Goal: Information Seeking & Learning: Find specific fact

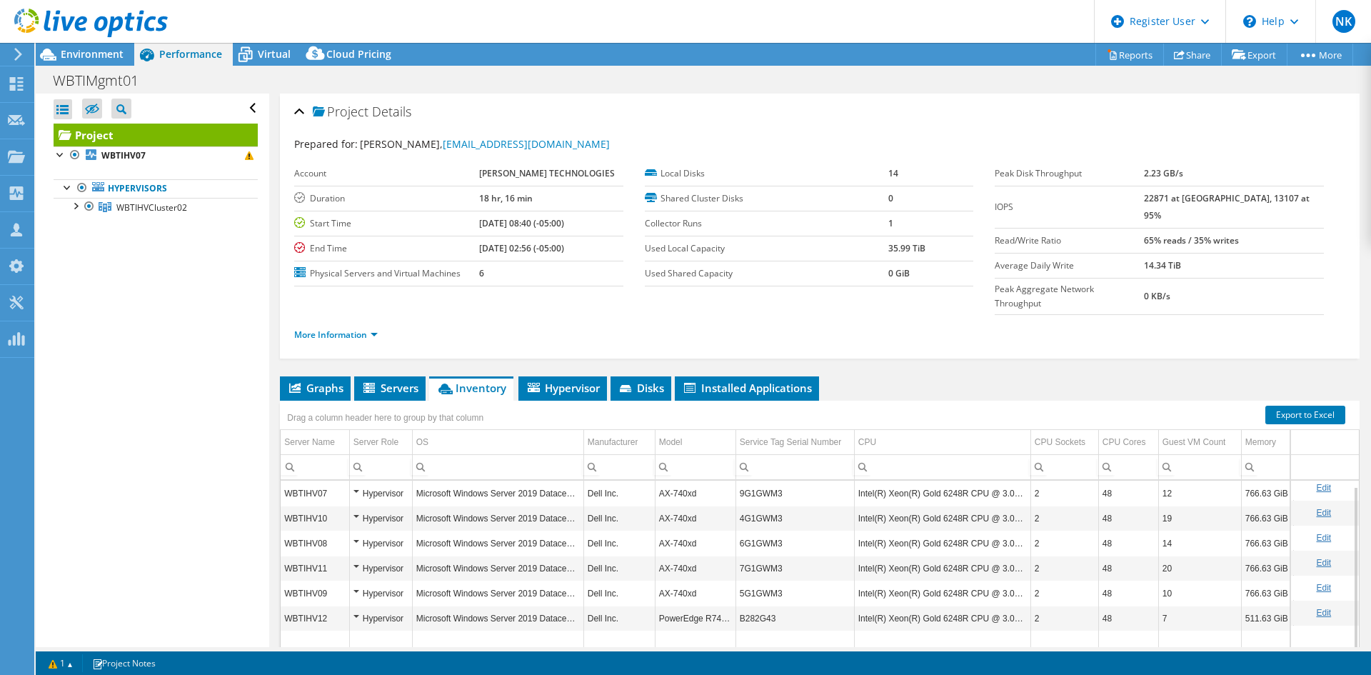
select select "USD"
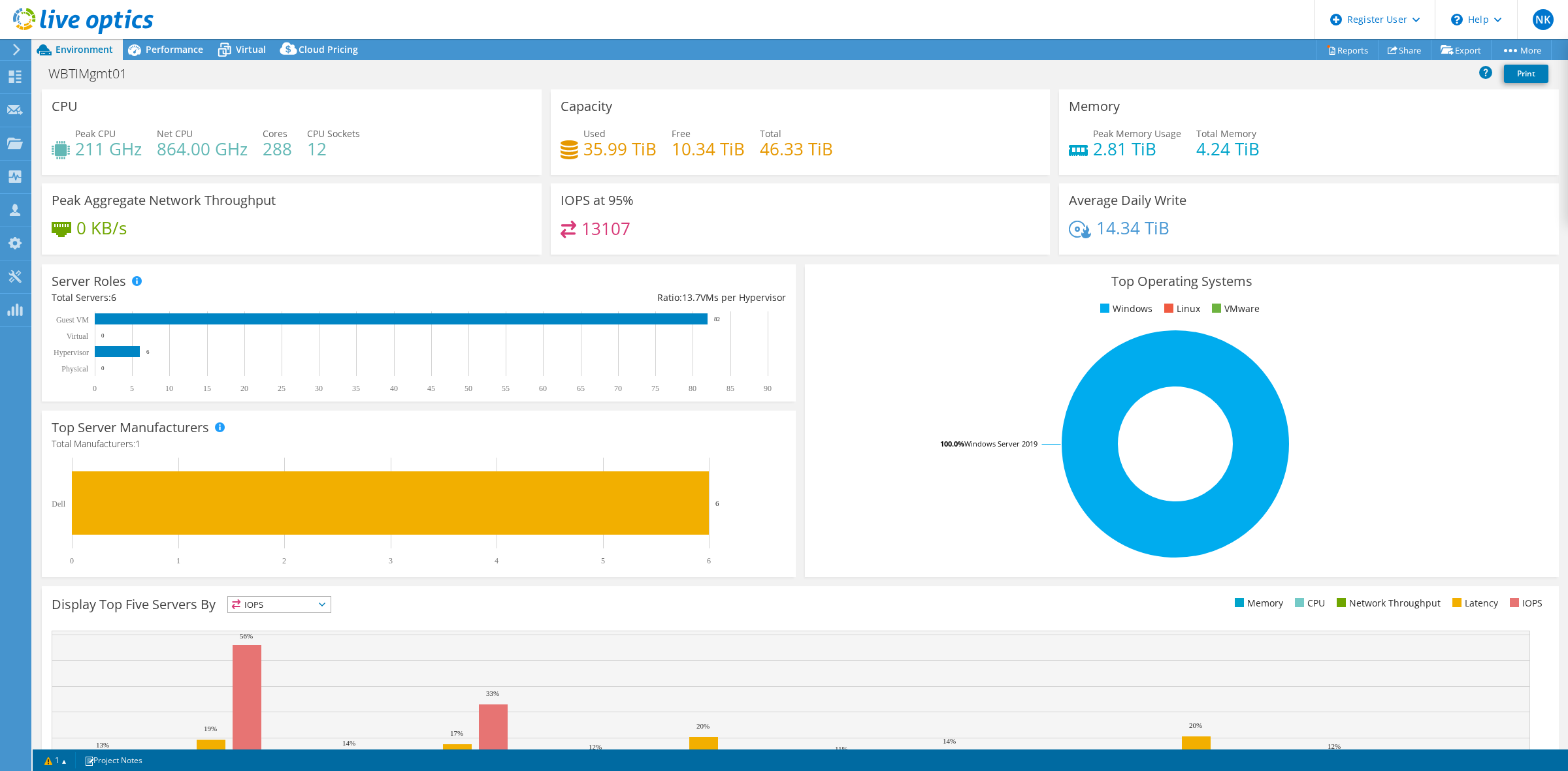
select select "USD"
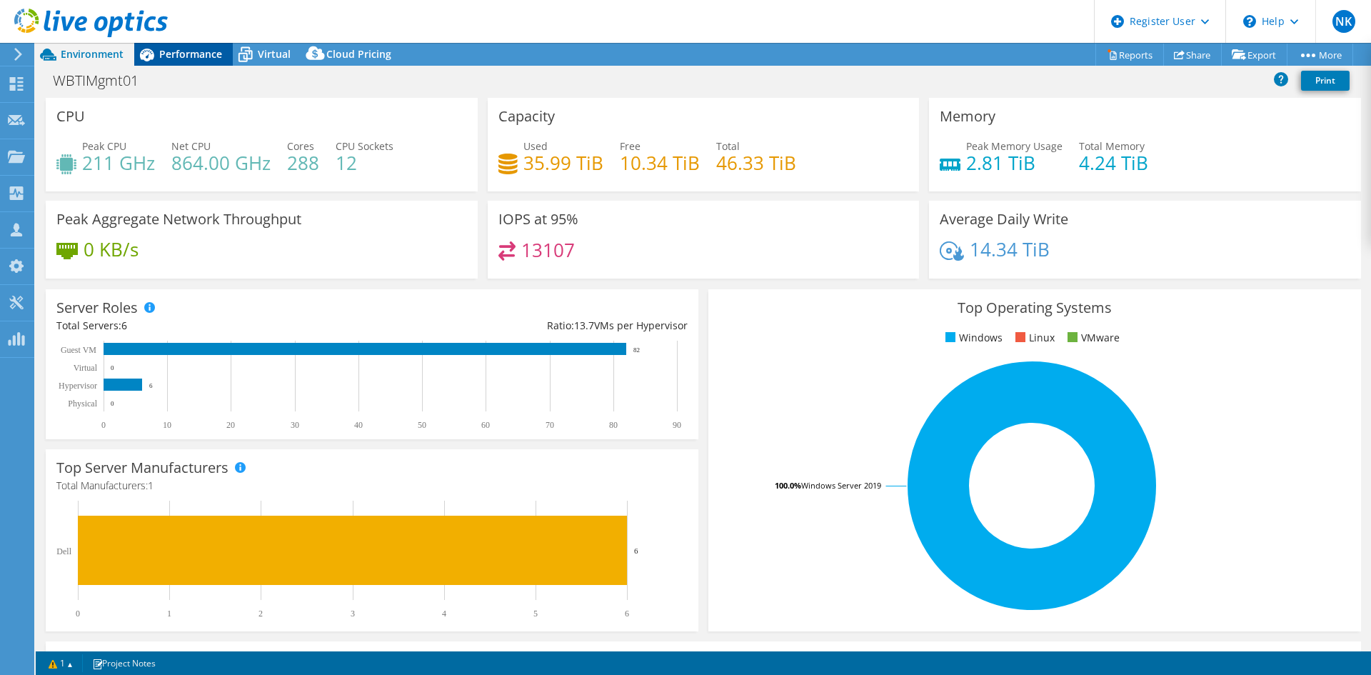
click at [184, 58] on span "Performance" at bounding box center [190, 54] width 63 height 14
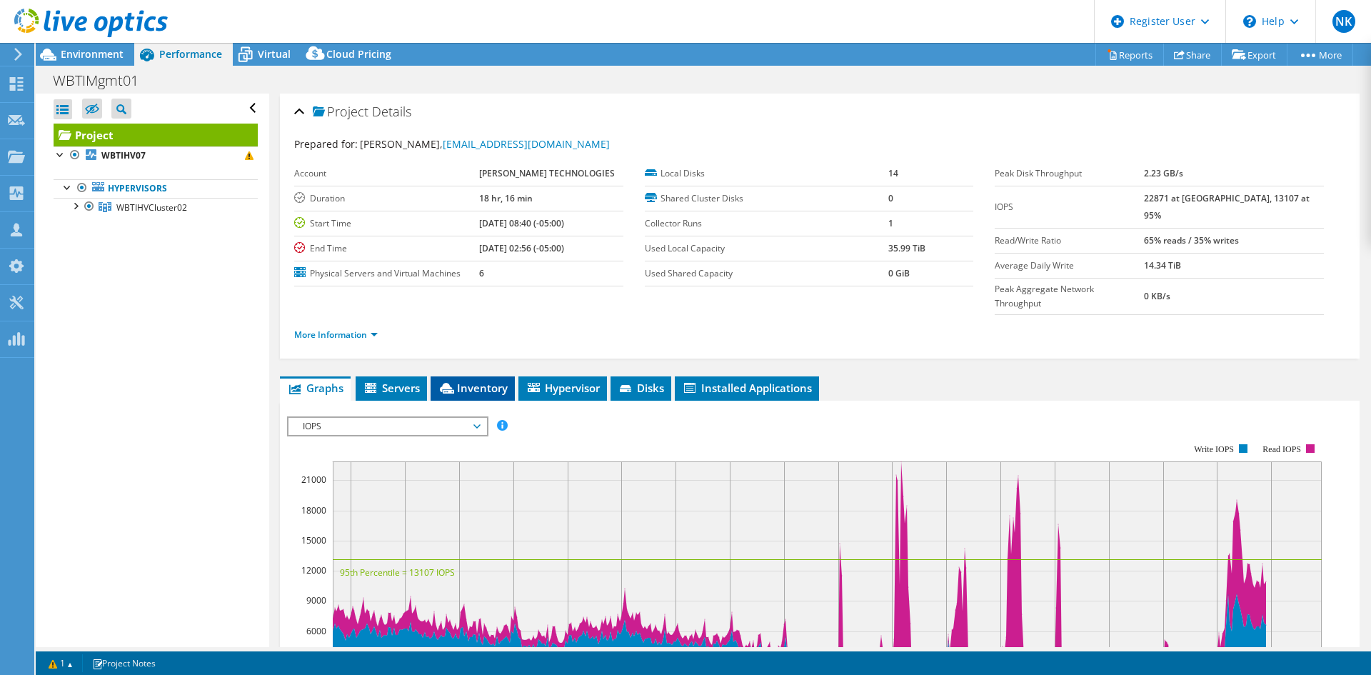
click at [458, 381] on span "Inventory" at bounding box center [473, 388] width 70 height 14
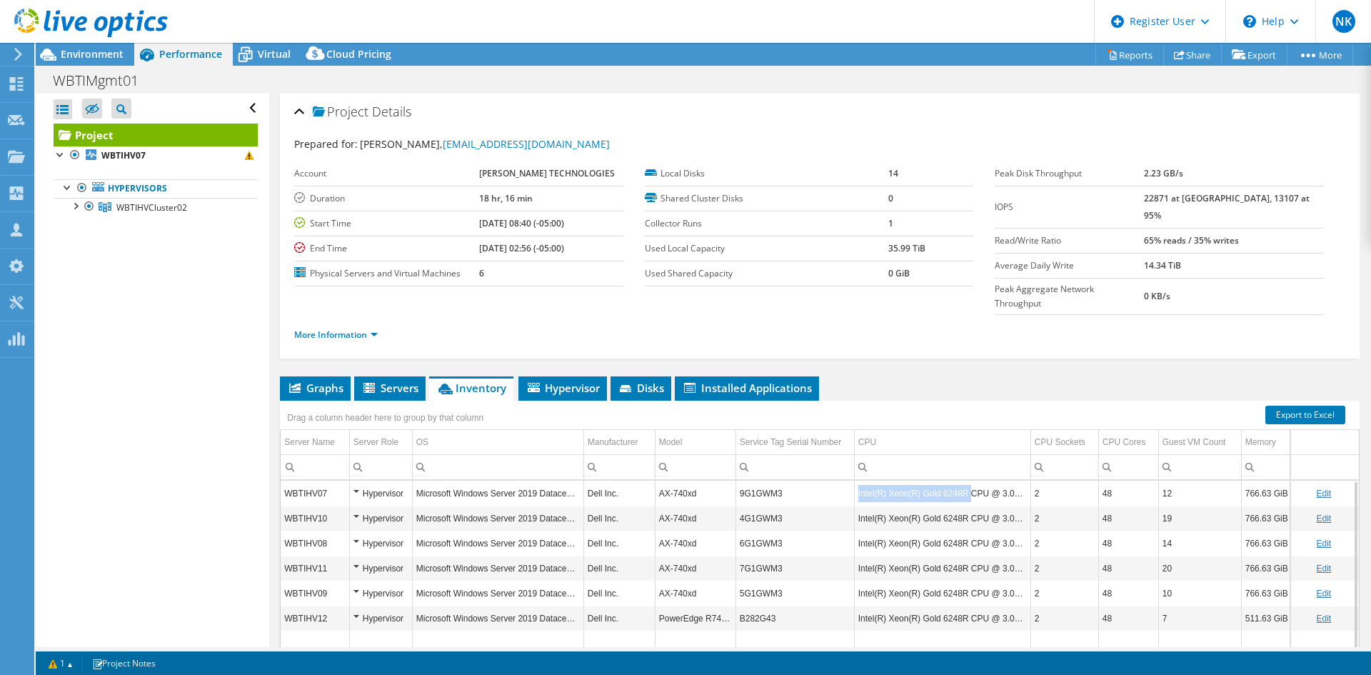
drag, startPoint x: 858, startPoint y: 463, endPoint x: 966, endPoint y: 464, distance: 108.5
click at [966, 481] on td "Intel(R) Xeon(R) Gold 6248R CPU @ 3.00GHz" at bounding box center [942, 493] width 176 height 25
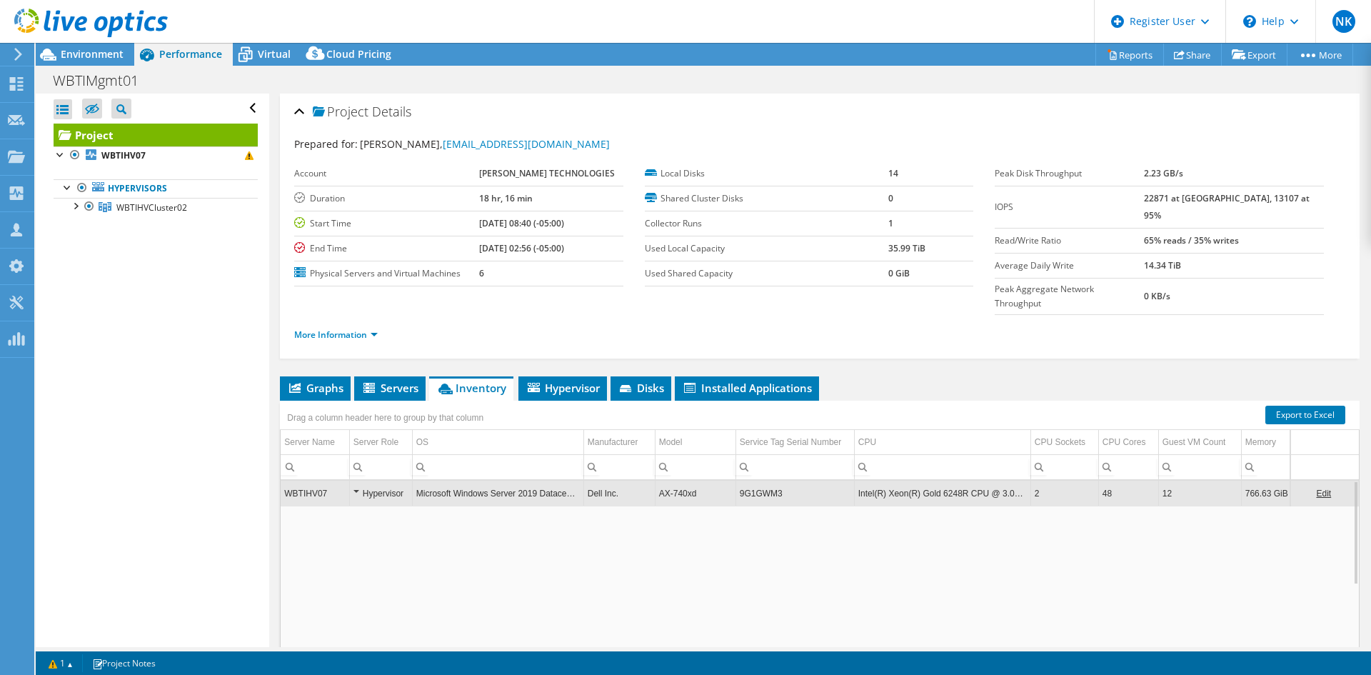
copy td "Intel(R) Xeon(R) Gold 6248R"
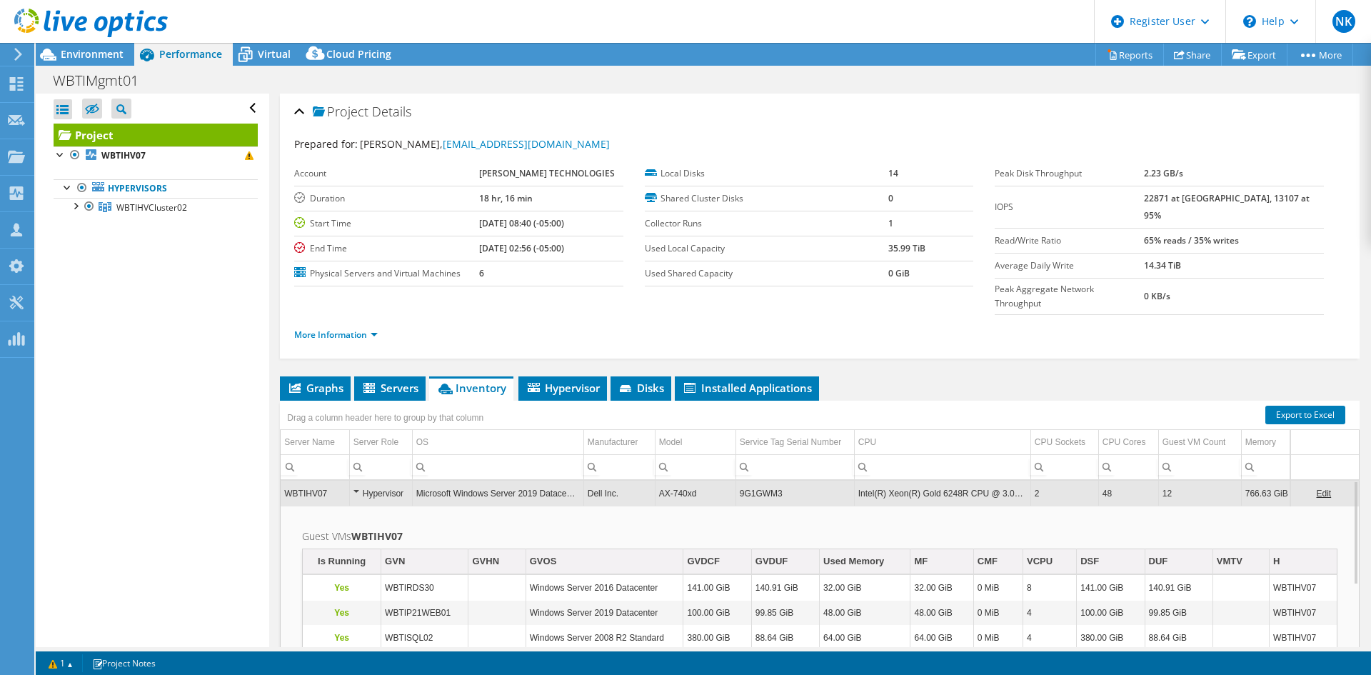
click at [598, 576] on td "Windows Server 2016 Datacenter" at bounding box center [605, 588] width 158 height 25
drag, startPoint x: 857, startPoint y: 461, endPoint x: 980, endPoint y: 467, distance: 122.9
click at [980, 481] on td "Intel(R) Xeon(R) Gold 6248R CPU @ 3.00GHz" at bounding box center [942, 493] width 176 height 25
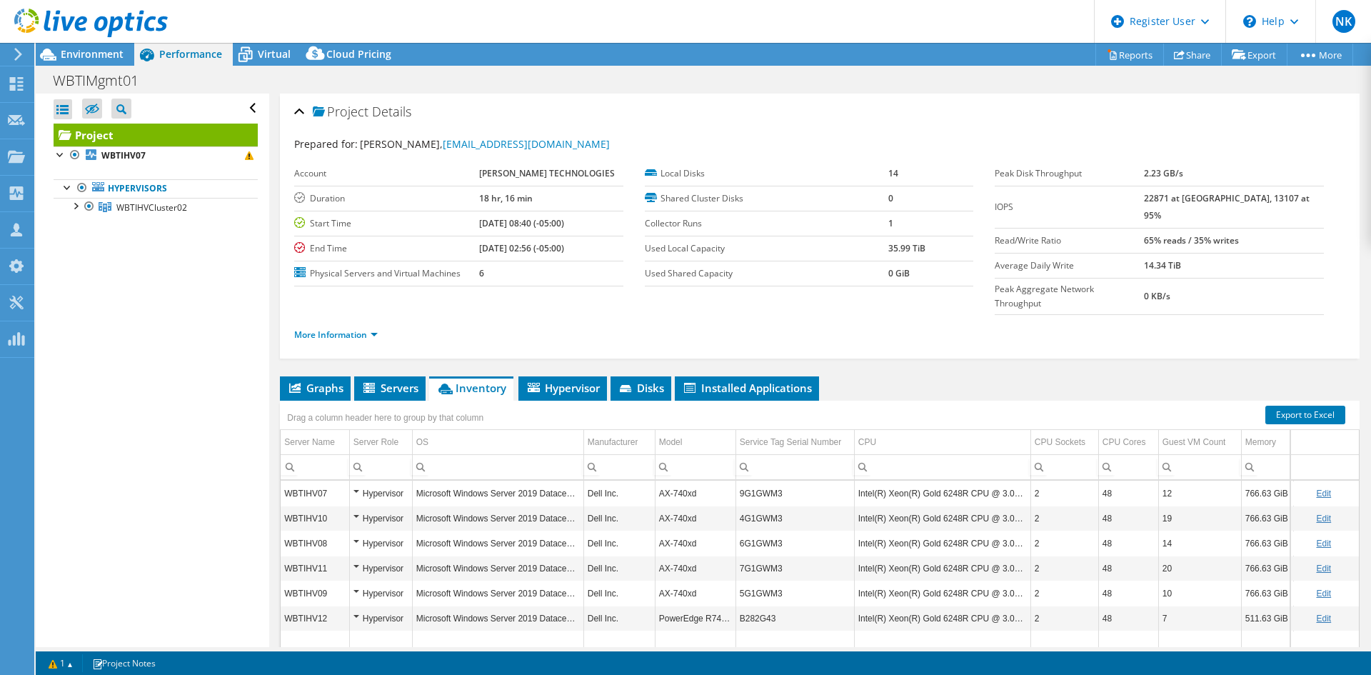
copy td "Intel(R) Xeon(R) Gold 6248R CPU"
drag, startPoint x: 858, startPoint y: 466, endPoint x: 980, endPoint y: 463, distance: 121.4
click at [980, 481] on td "Intel(R) Xeon(R) Gold 6248R CPU @ 3.00GHz" at bounding box center [942, 493] width 176 height 25
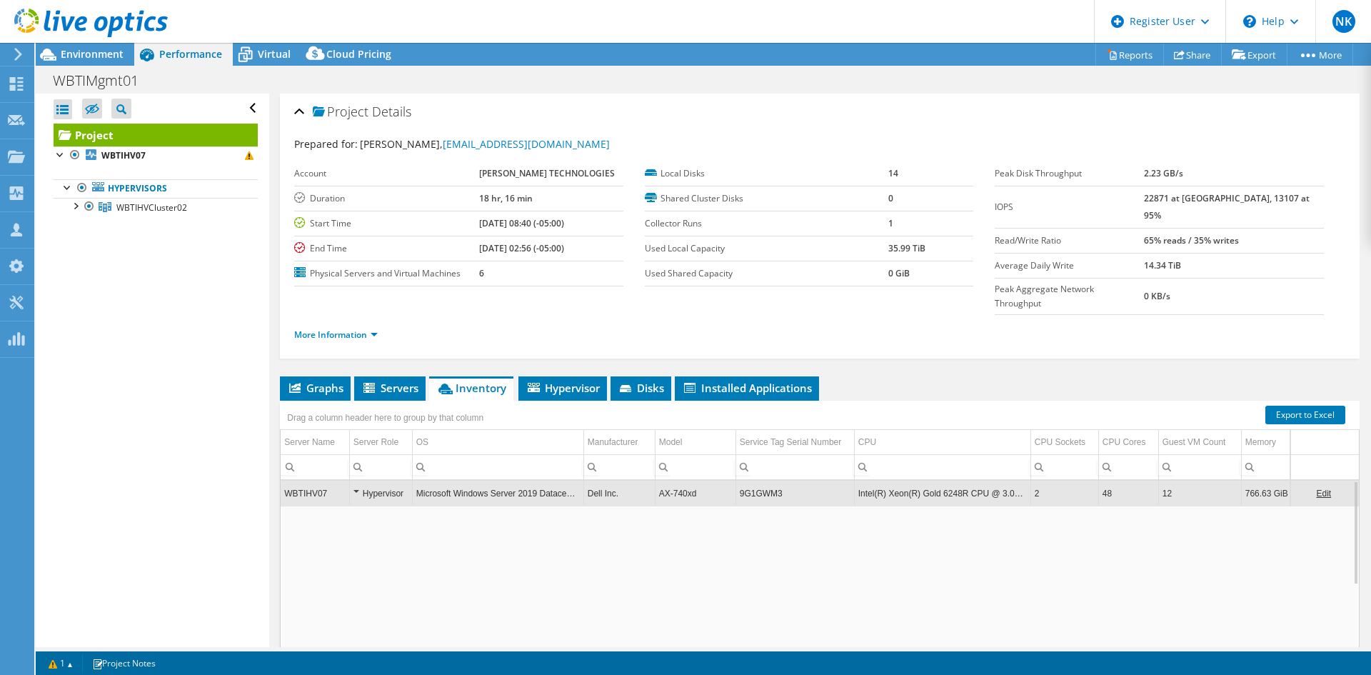
copy td "Intel(R) Xeon(R) Gold 6248R CPU"
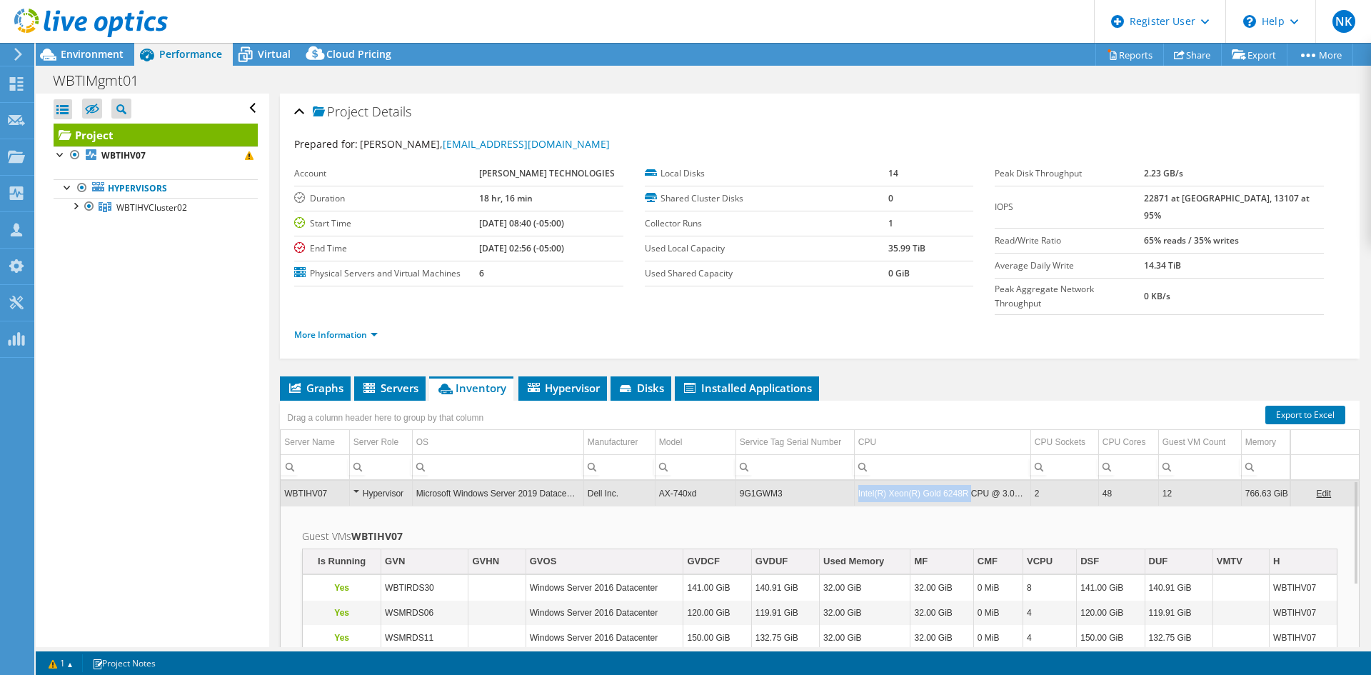
drag, startPoint x: 858, startPoint y: 463, endPoint x: 965, endPoint y: 465, distance: 107.1
click at [965, 481] on td "Intel(R) Xeon(R) Gold 6248R CPU @ 3.00GHz" at bounding box center [942, 493] width 176 height 25
copy td "Intel(R) Xeon(R) Gold 6248R"
